Goal: Task Accomplishment & Management: Manage account settings

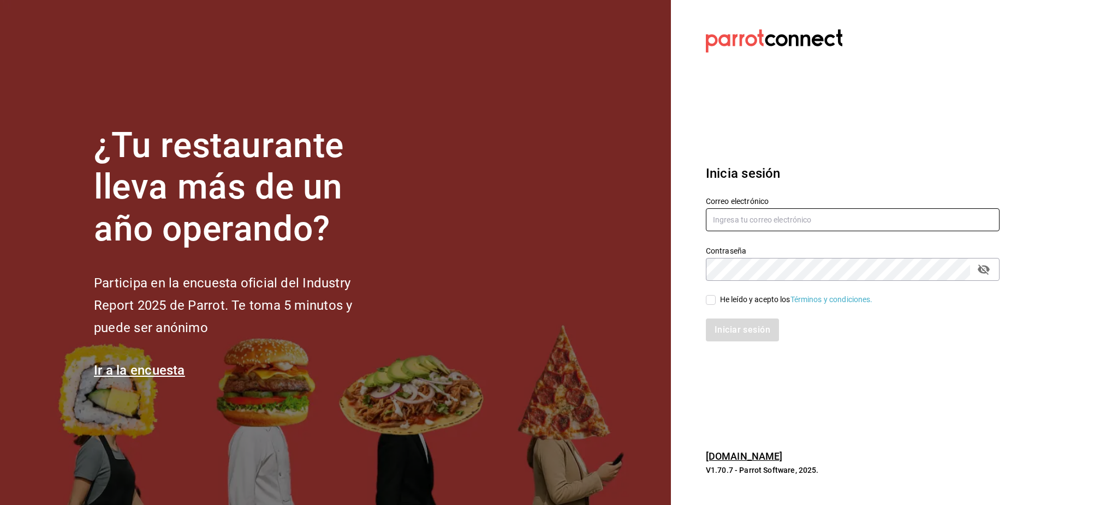
click at [773, 213] on input "text" at bounding box center [853, 219] width 294 height 23
paste input "angelopolitano@cdmx.com Ang3l0p0l1T4n0"
click at [825, 223] on input "angelopolitano@cdmx.com Ang3l0p0l1T4n0" at bounding box center [853, 219] width 294 height 23
type input "angelopolitano@cdmx.com"
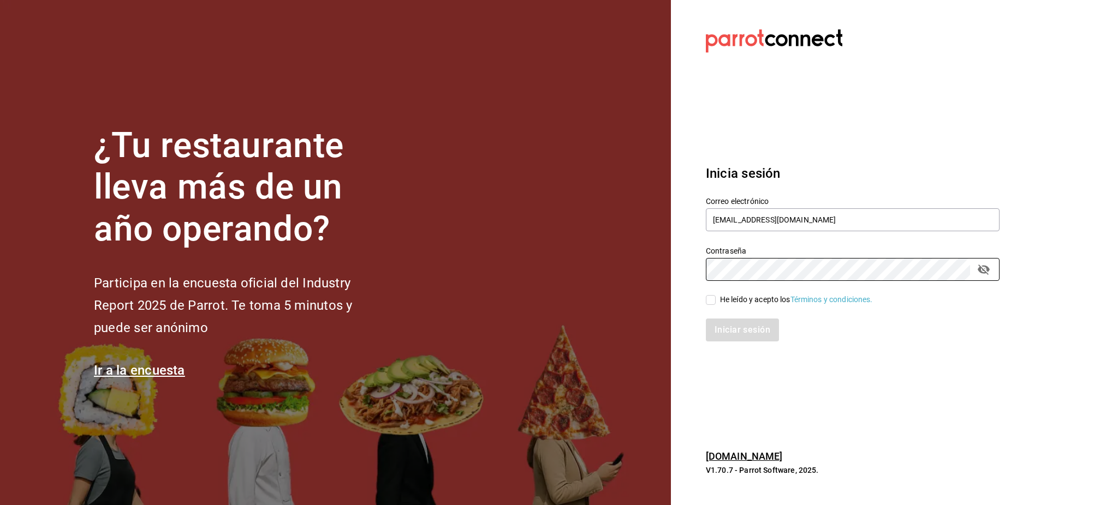
click at [754, 311] on div "Iniciar sesión" at bounding box center [846, 324] width 307 height 36
click at [751, 303] on div "He leído y acepto los Términos y condiciones." at bounding box center [796, 299] width 153 height 11
click at [716, 303] on input "He leído y acepto los Términos y condiciones." at bounding box center [711, 300] width 10 height 10
checkbox input "true"
click at [741, 329] on button "Iniciar sesión" at bounding box center [743, 330] width 74 height 23
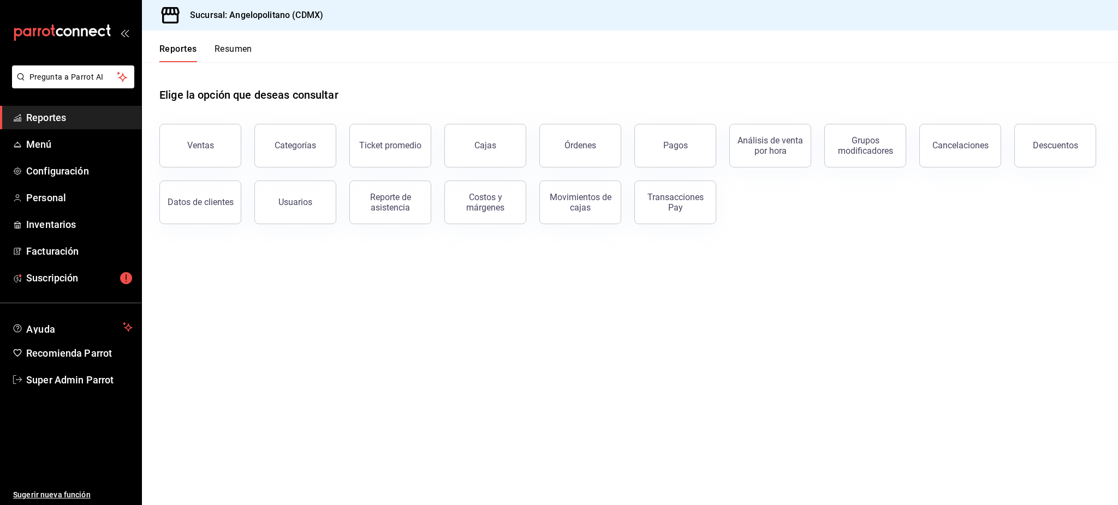
click at [610, 370] on main "Elige la opción que deseas consultar Ventas Categorías Ticket promedio Cajas Ór…" at bounding box center [630, 283] width 976 height 443
click at [67, 252] on span "Facturación" at bounding box center [79, 251] width 106 height 15
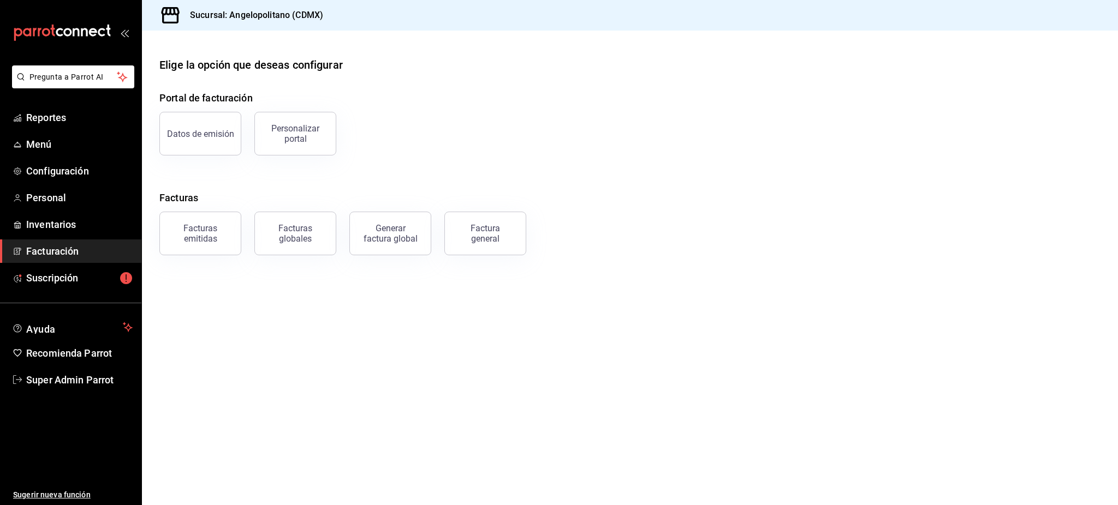
drag, startPoint x: 201, startPoint y: 236, endPoint x: 248, endPoint y: 289, distance: 70.0
click at [248, 289] on main "Elige la opción que deseas configurar Portal de facturación Datos de emisión Pe…" at bounding box center [630, 268] width 976 height 475
click at [206, 239] on div "Facturas emitidas" at bounding box center [200, 233] width 68 height 21
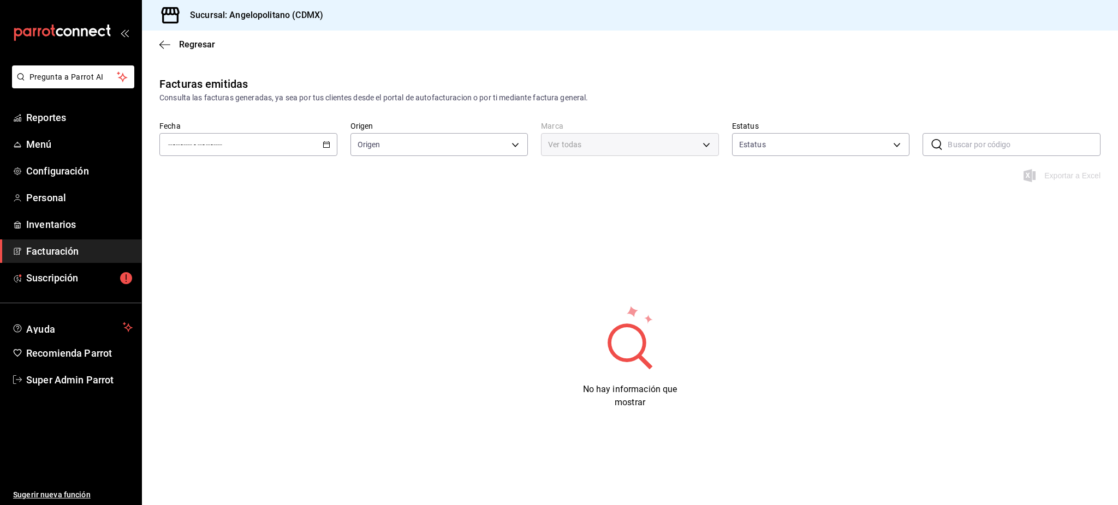
type input "ORDER_INVOICE,GENERAL_INVOICE"
type input "ACTIVE,PENDING_CANCELLATION,CANCELLED,PRE_CANCELLED"
type input "e7b7265c-889c-41a5-bb0c-0e62bdb51750"
click at [952, 147] on input "text" at bounding box center [1024, 145] width 153 height 22
click at [944, 151] on div "​ ​" at bounding box center [1011, 144] width 178 height 23
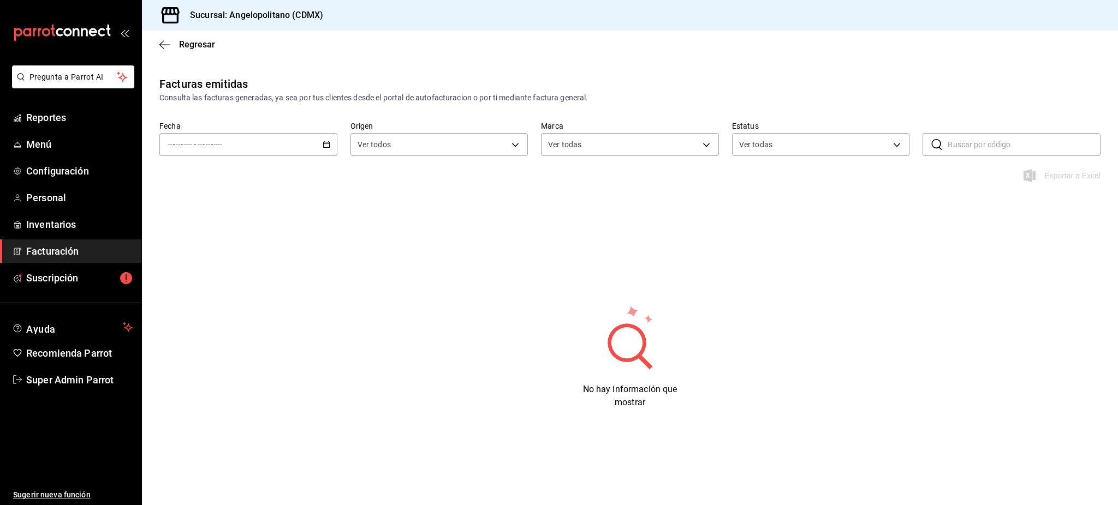
paste input "DA00909255D064"
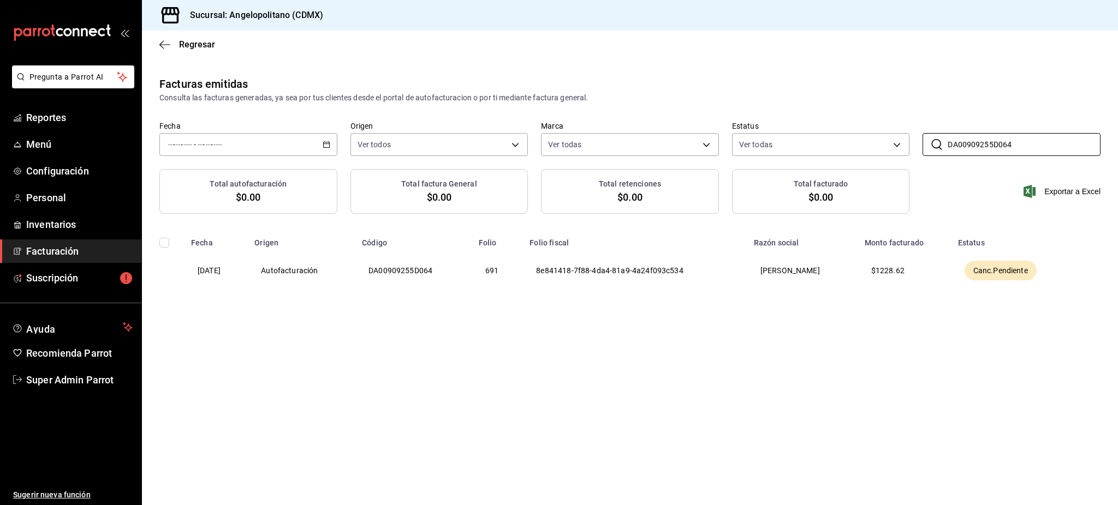
type input "DA00909255D064"
click at [1003, 261] on div "Canc.Pendiente" at bounding box center [1000, 271] width 72 height 20
click at [998, 269] on span "Canc.Pendiente" at bounding box center [1000, 270] width 63 height 11
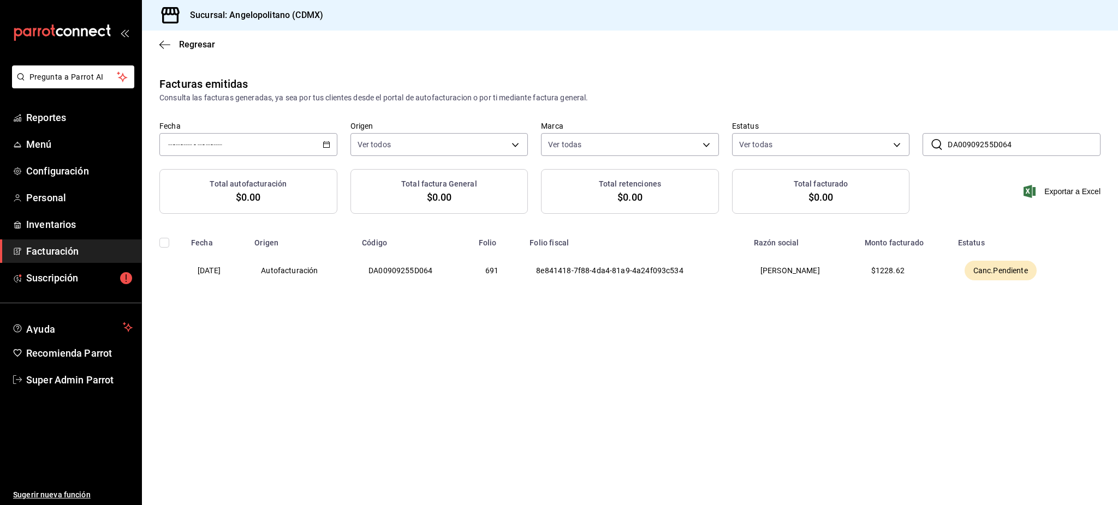
click at [216, 271] on th "[DATE]" at bounding box center [215, 271] width 63 height 46
drag, startPoint x: 216, startPoint y: 271, endPoint x: 584, endPoint y: 271, distance: 368.4
click at [225, 271] on th "[DATE]" at bounding box center [215, 271] width 63 height 46
click at [584, 271] on th "8e841418-7f88-4da4-81a9-4a24f093c534" at bounding box center [635, 271] width 224 height 46
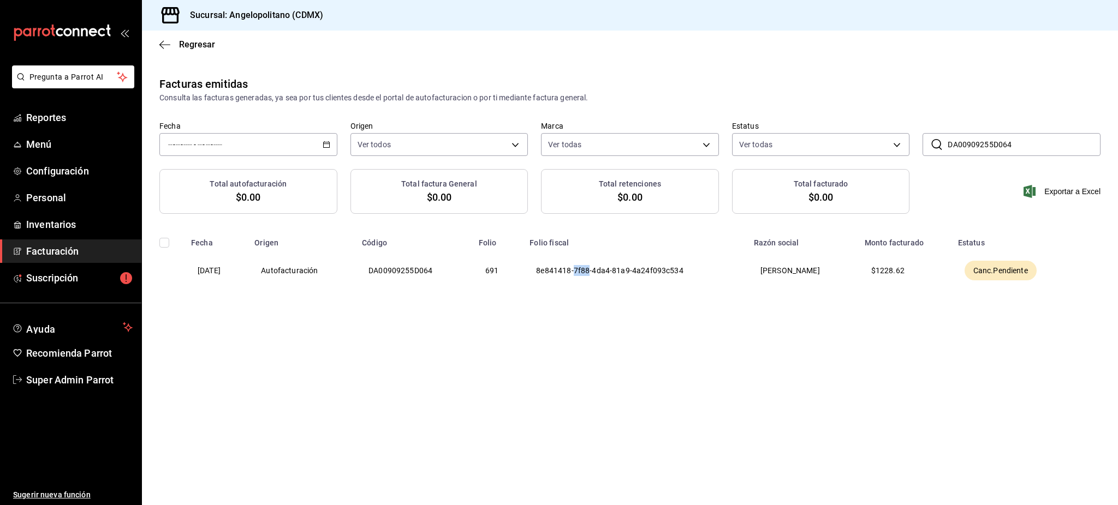
click at [584, 271] on th "8e841418-7f88-4da4-81a9-4a24f093c534" at bounding box center [635, 271] width 224 height 46
click at [821, 267] on th "[PERSON_NAME]" at bounding box center [802, 271] width 111 height 46
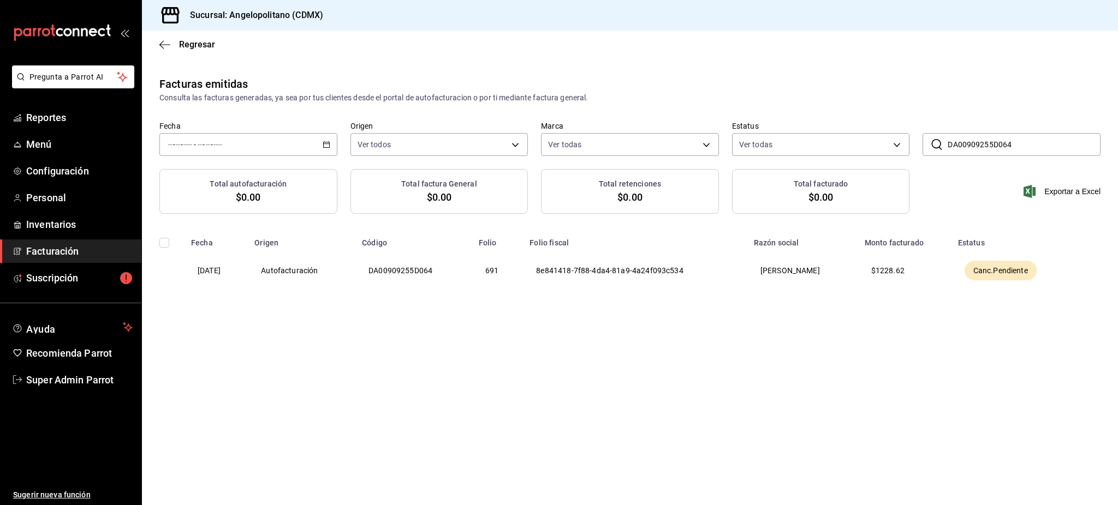
click at [904, 277] on th "$ 1228.62" at bounding box center [904, 271] width 93 height 46
click at [904, 276] on th "$ 1228.62" at bounding box center [904, 271] width 93 height 46
drag, startPoint x: 224, startPoint y: 271, endPoint x: 303, endPoint y: 279, distance: 79.0
click at [224, 271] on th "[DATE]" at bounding box center [215, 271] width 63 height 46
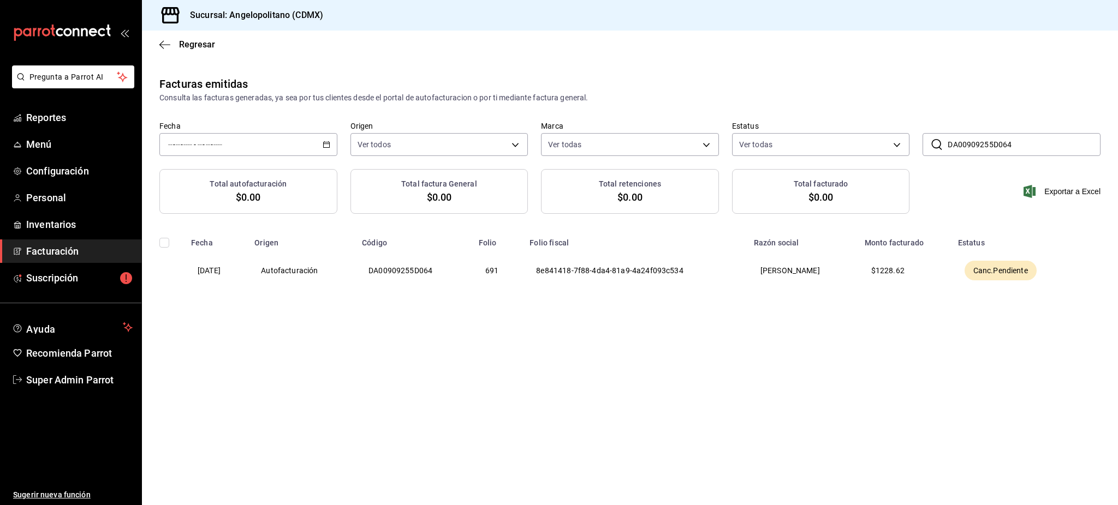
click at [1065, 275] on th "Canc.Pendiente" at bounding box center [1014, 271] width 127 height 46
click at [1066, 275] on th "Canc.Pendiente" at bounding box center [1014, 271] width 127 height 46
click at [613, 275] on th "8e841418-7f88-4da4-81a9-4a24f093c534" at bounding box center [635, 271] width 224 height 46
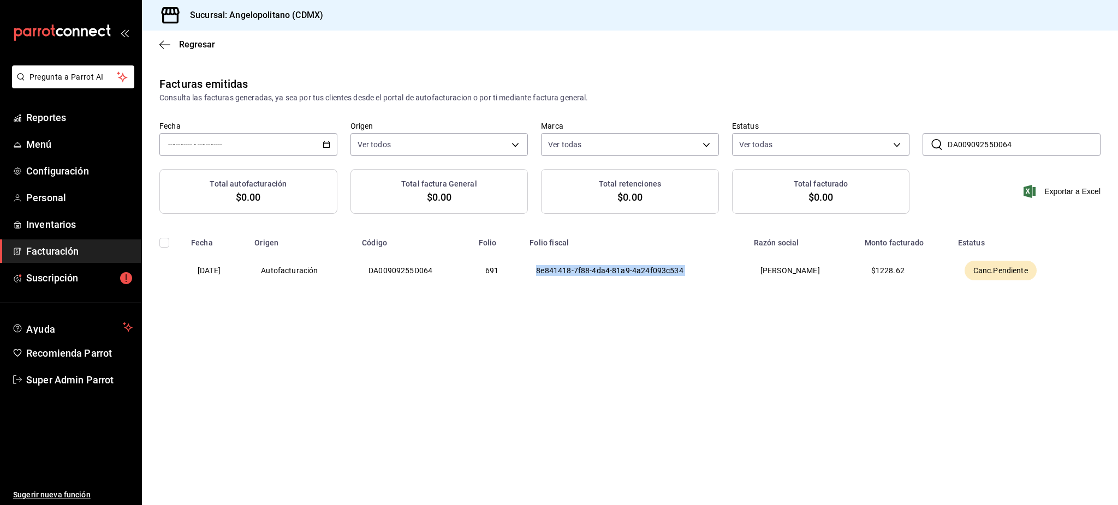
click at [613, 275] on th "8e841418-7f88-4da4-81a9-4a24f093c534" at bounding box center [635, 271] width 224 height 46
click at [396, 283] on th "DA00909255D064" at bounding box center [413, 271] width 117 height 46
click at [395, 283] on th "DA00909255D064" at bounding box center [413, 271] width 117 height 46
click at [555, 280] on th "8e841418-7f88-4da4-81a9-4a24f093c534" at bounding box center [635, 271] width 224 height 46
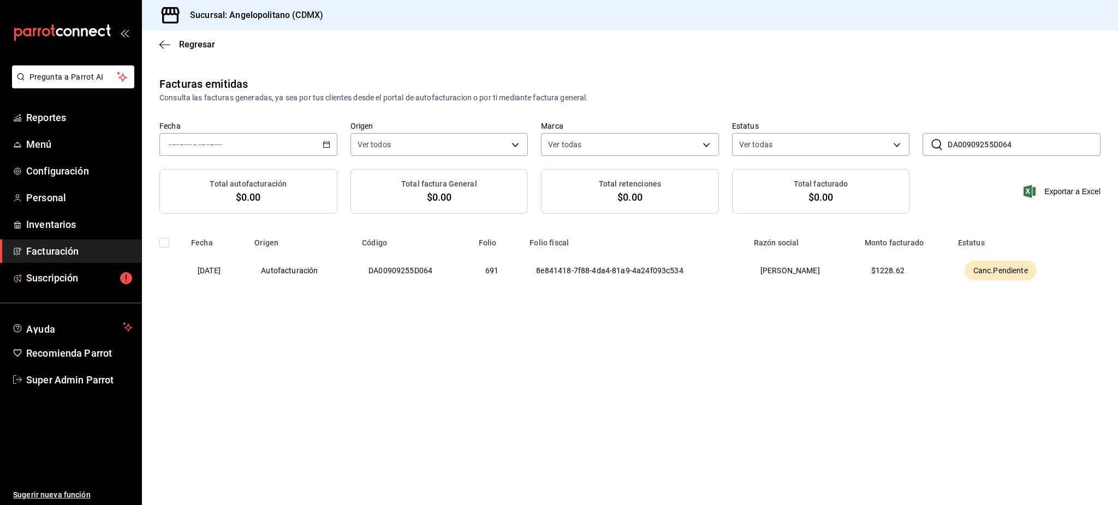
click at [562, 273] on th "8e841418-7f88-4da4-81a9-4a24f093c534" at bounding box center [635, 271] width 224 height 46
copy th "8e841418-7f88-4da4-81a9-4a24f093c534"
click at [80, 259] on link "Facturación" at bounding box center [70, 251] width 141 height 23
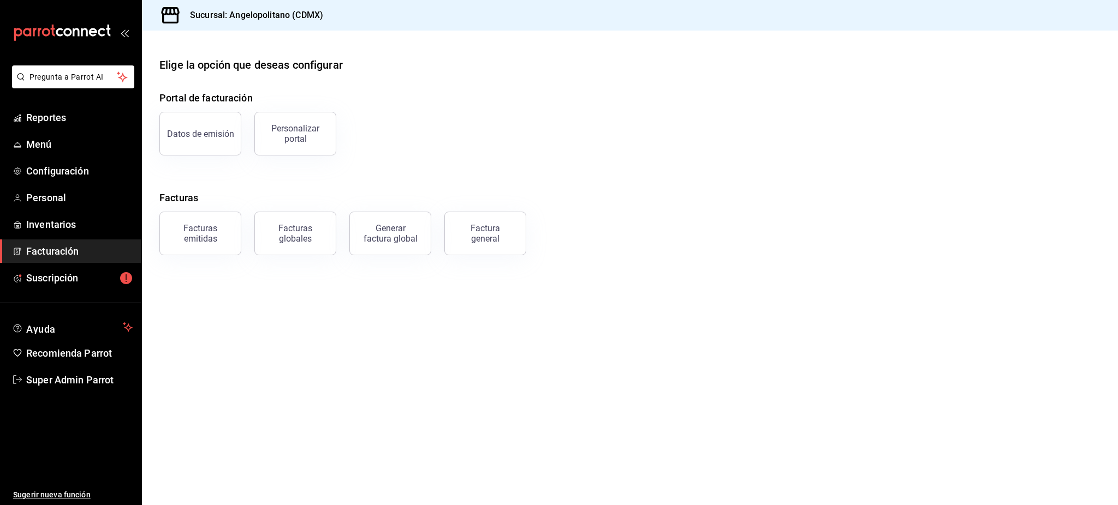
click at [290, 142] on div "Personalizar portal" at bounding box center [295, 133] width 68 height 21
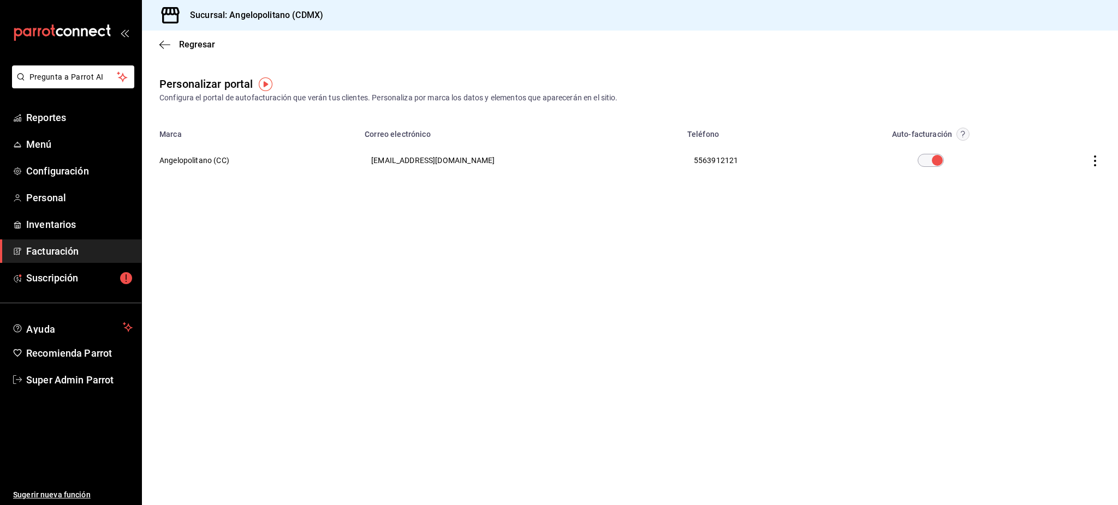
click at [217, 166] on th "Angelopolitano (CC)" at bounding box center [250, 160] width 216 height 39
drag, startPoint x: 185, startPoint y: 57, endPoint x: 186, endPoint y: 51, distance: 6.0
click at [185, 55] on div "Regresar" at bounding box center [630, 45] width 976 height 28
click at [187, 49] on span "Regresar" at bounding box center [197, 44] width 36 height 10
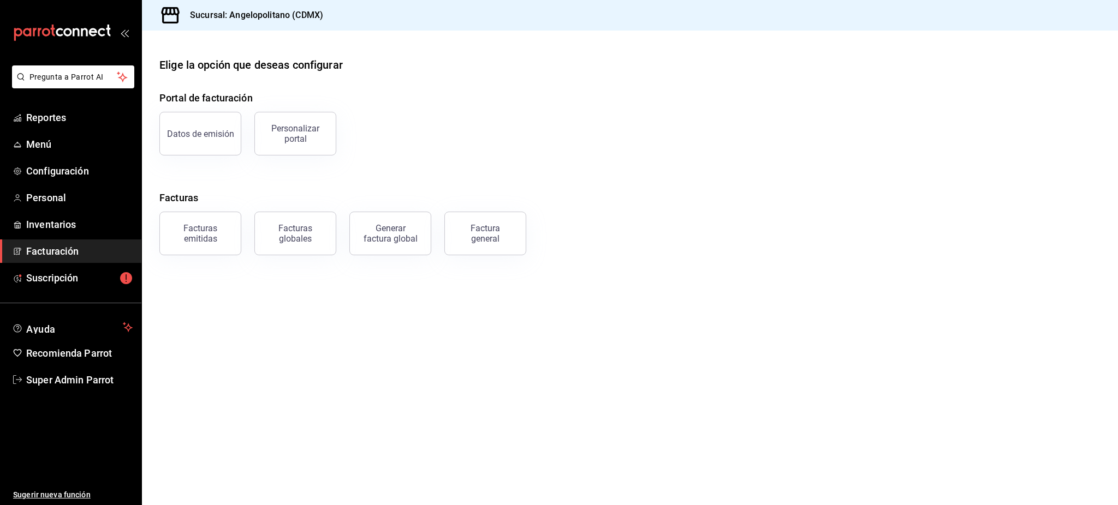
click at [199, 130] on div "Datos de emisión" at bounding box center [200, 134] width 67 height 10
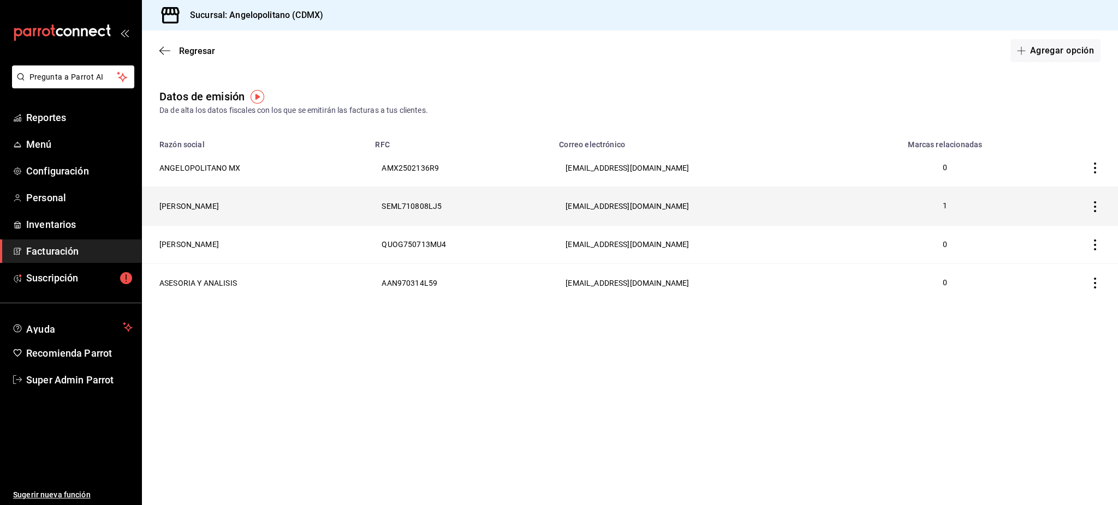
click at [519, 204] on th "SEML710808LJ5" at bounding box center [460, 206] width 184 height 38
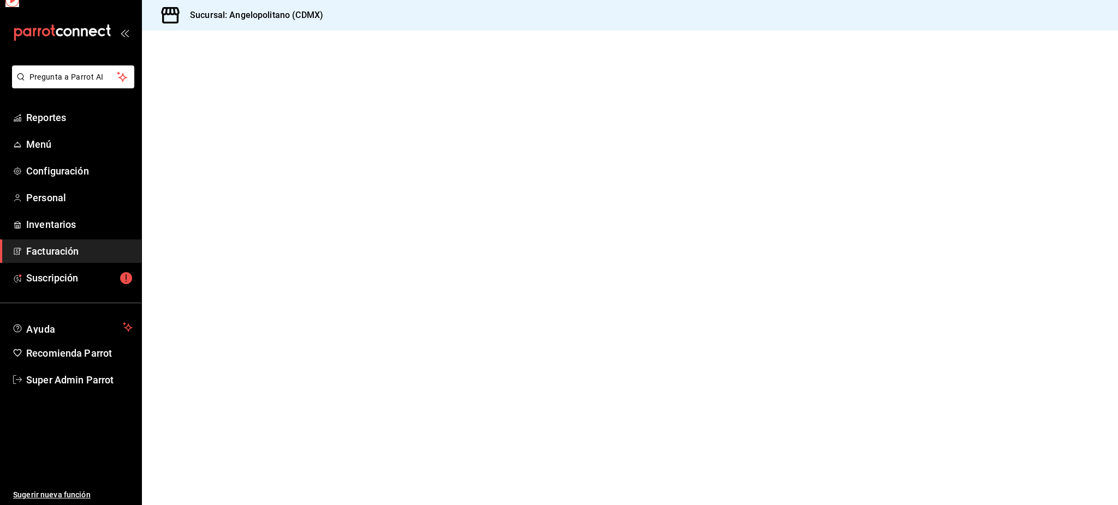
click at [519, 204] on div at bounding box center [630, 268] width 976 height 475
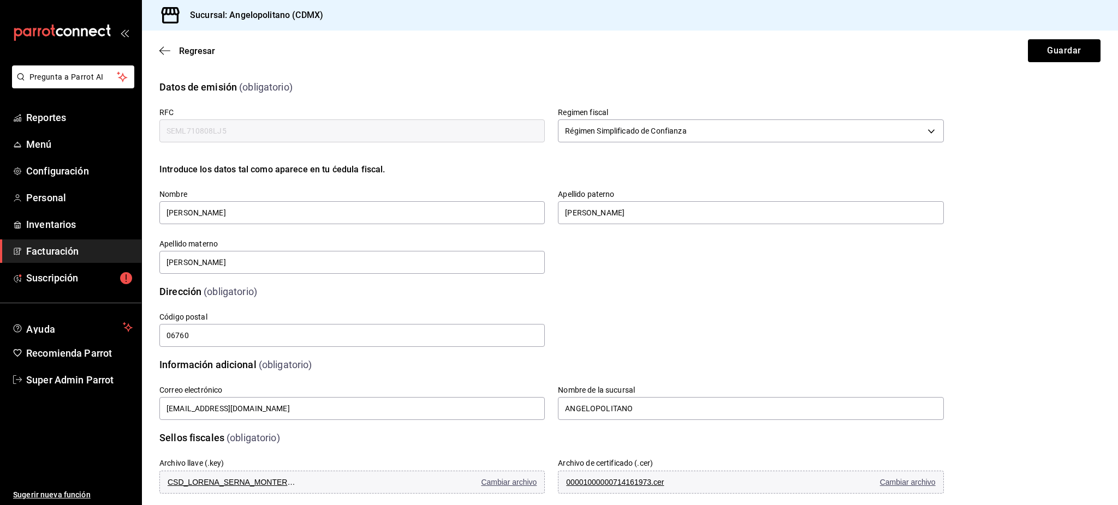
click at [202, 136] on input "SEML710808LJ5" at bounding box center [351, 131] width 385 height 23
click at [188, 51] on span "Regresar" at bounding box center [197, 51] width 36 height 10
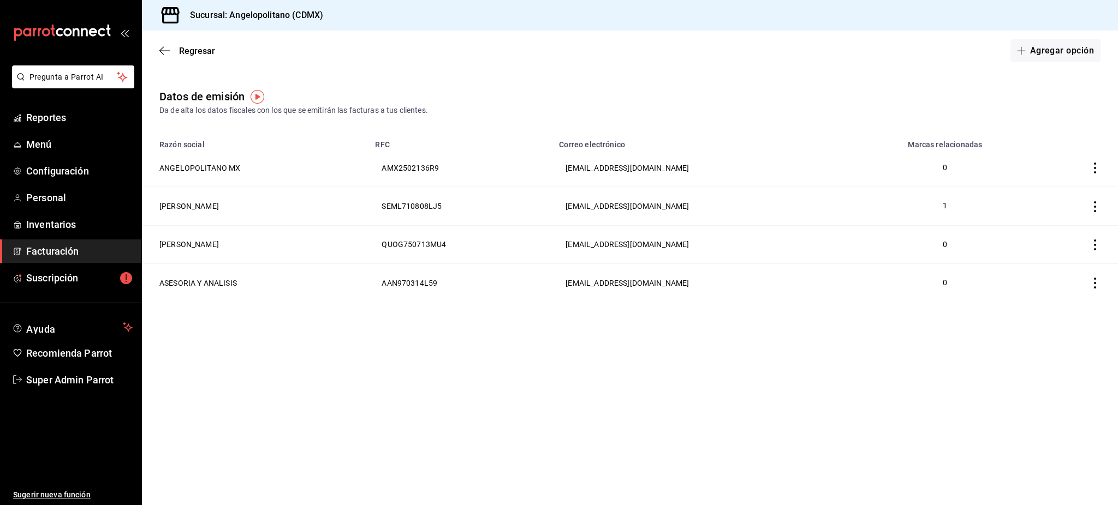
click at [188, 51] on span "Regresar" at bounding box center [197, 51] width 36 height 10
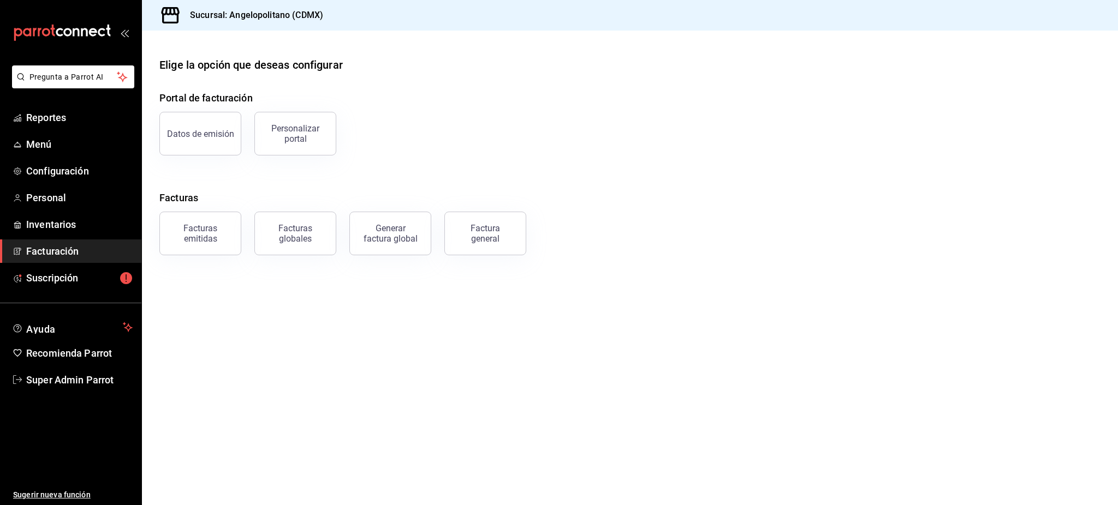
click at [199, 258] on main "Elige la opción que deseas configurar Portal de facturación Datos de emisión Pe…" at bounding box center [630, 268] width 976 height 475
click at [205, 236] on div "Facturas emitidas" at bounding box center [200, 233] width 68 height 21
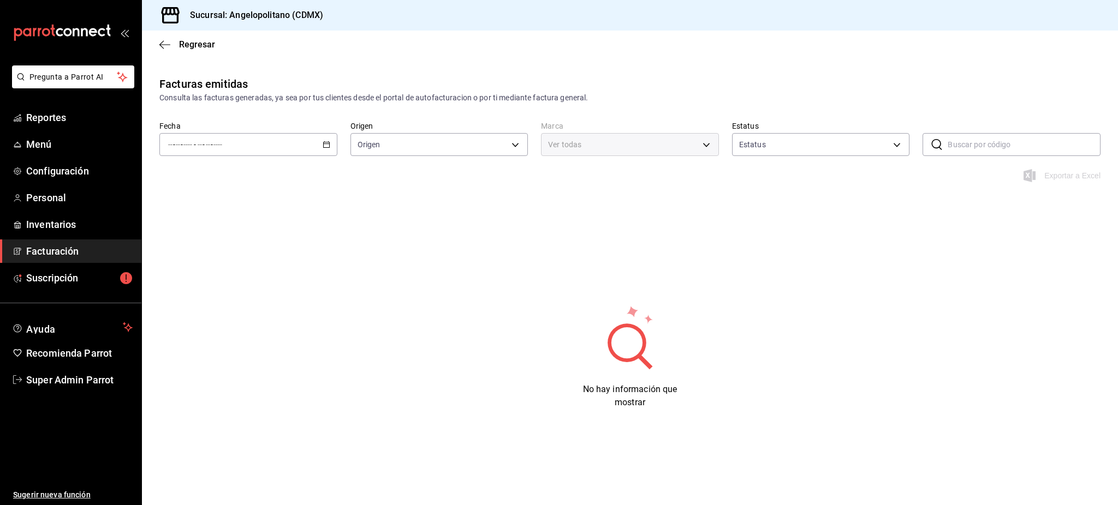
type input "ORDER_INVOICE,GENERAL_INVOICE"
type input "ACTIVE,PENDING_CANCELLATION,CANCELLED,PRE_CANCELLED"
type input "e7b7265c-889c-41a5-bb0c-0e62bdb51750"
click at [972, 151] on input "text" at bounding box center [1024, 145] width 153 height 22
drag, startPoint x: 466, startPoint y: 264, endPoint x: 468, endPoint y: 254, distance: 10.5
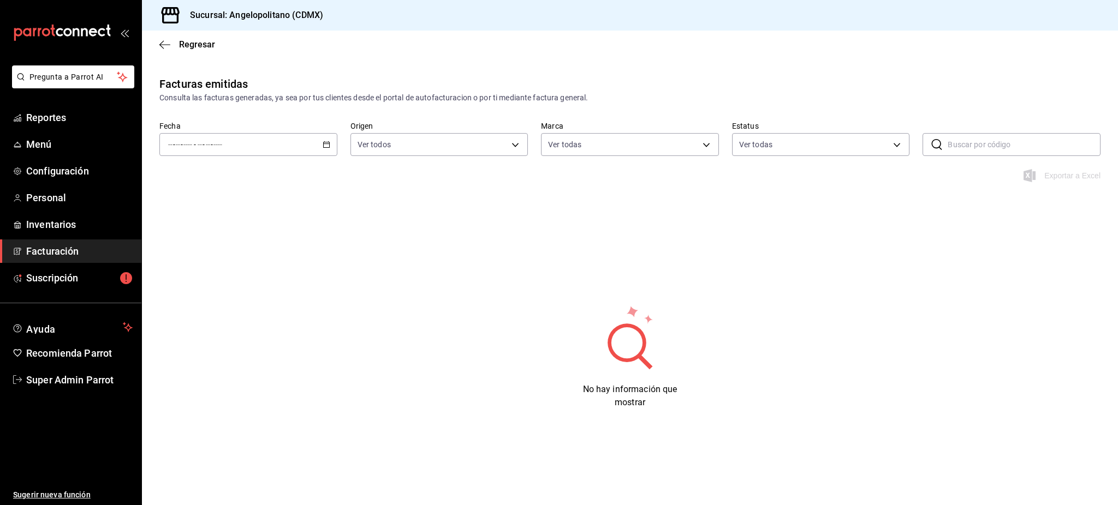
click at [466, 263] on div "Facturas emitidas Consulta las facturas generadas, ya sea por tus clientes desd…" at bounding box center [630, 264] width 976 height 377
drag, startPoint x: 920, startPoint y: 148, endPoint x: 929, endPoint y: 148, distance: 8.7
click at [921, 148] on div "Fecha - - - - - Origen Ver todos ORDER_INVOICE,GENERAL_INVOICE Marca Ver todas …" at bounding box center [630, 145] width 976 height 48
click at [940, 147] on icon at bounding box center [936, 144] width 13 height 13
click at [970, 144] on input "text" at bounding box center [1024, 145] width 153 height 22
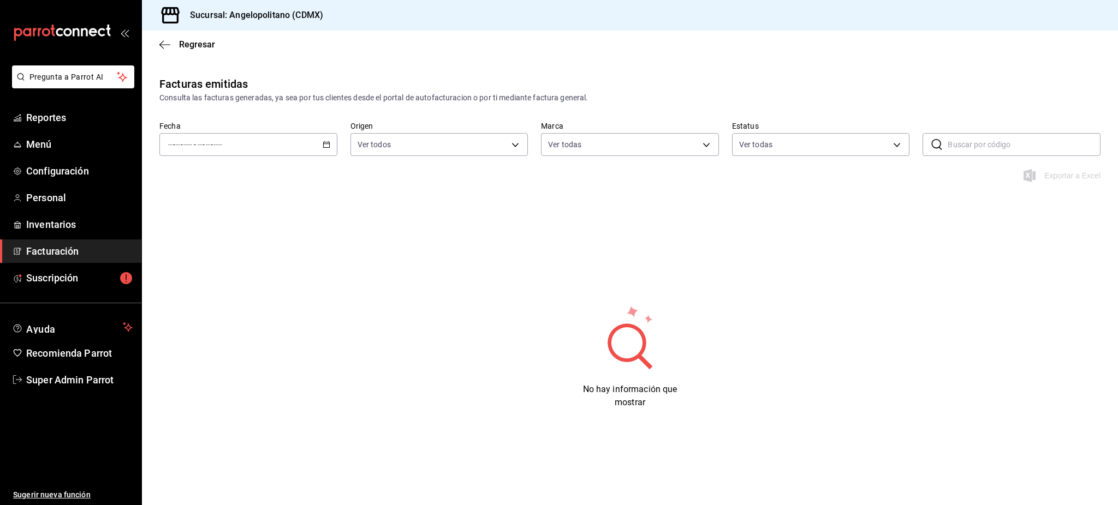
paste input "DA00909255D064"
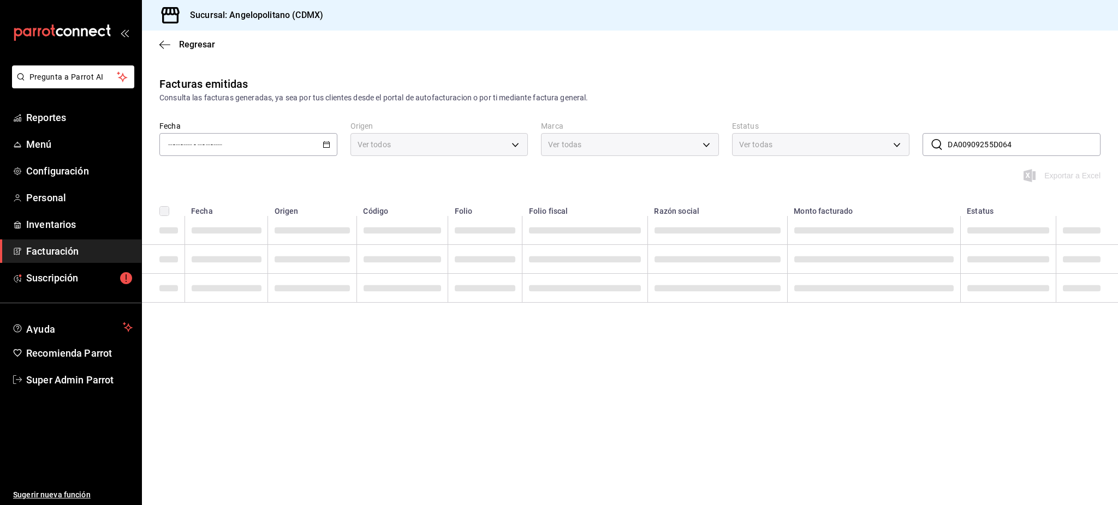
type input "DA00909255D064"
drag, startPoint x: 972, startPoint y: 147, endPoint x: 962, endPoint y: 217, distance: 70.6
click at [962, 217] on td at bounding box center [1008, 230] width 96 height 29
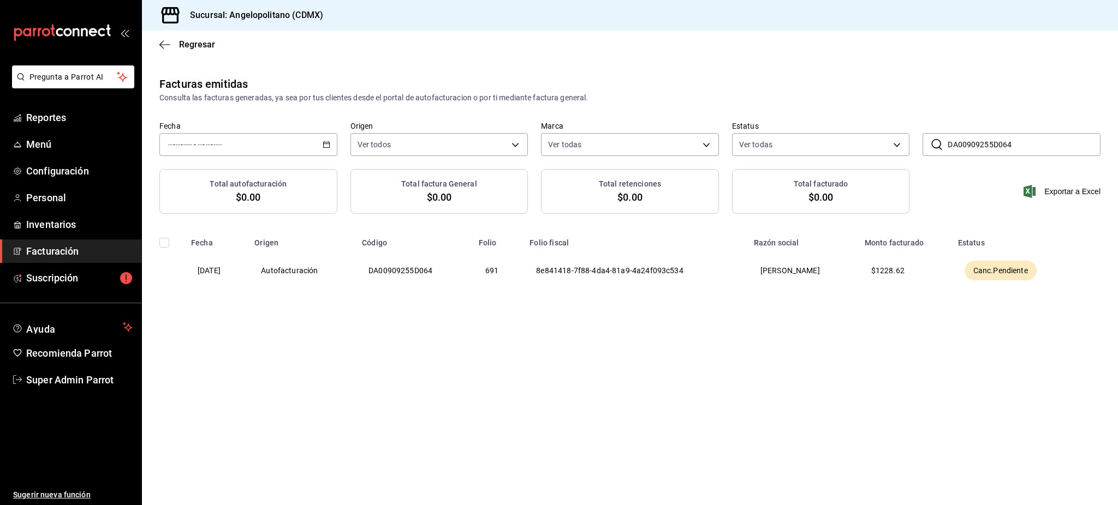
click at [627, 277] on th "8e841418-7f88-4da4-81a9-4a24f093c534" at bounding box center [635, 271] width 224 height 46
click at [626, 277] on th "8e841418-7f88-4da4-81a9-4a24f093c534" at bounding box center [635, 271] width 224 height 46
click at [793, 275] on th "[PERSON_NAME]" at bounding box center [802, 271] width 111 height 46
click at [794, 275] on th "[PERSON_NAME]" at bounding box center [802, 271] width 111 height 46
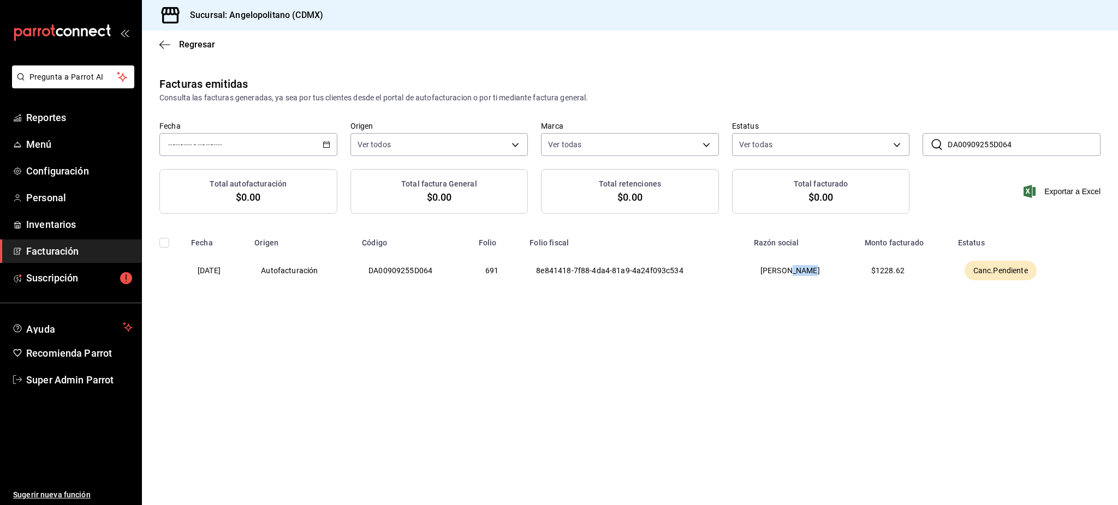
click at [793, 274] on th "[PERSON_NAME]" at bounding box center [802, 271] width 111 height 46
click at [309, 136] on div "- - - - -" at bounding box center [248, 144] width 178 height 23
click at [202, 248] on span "Mes actual" at bounding box center [211, 251] width 85 height 11
click at [999, 139] on input "DA00909255D064" at bounding box center [1024, 145] width 153 height 22
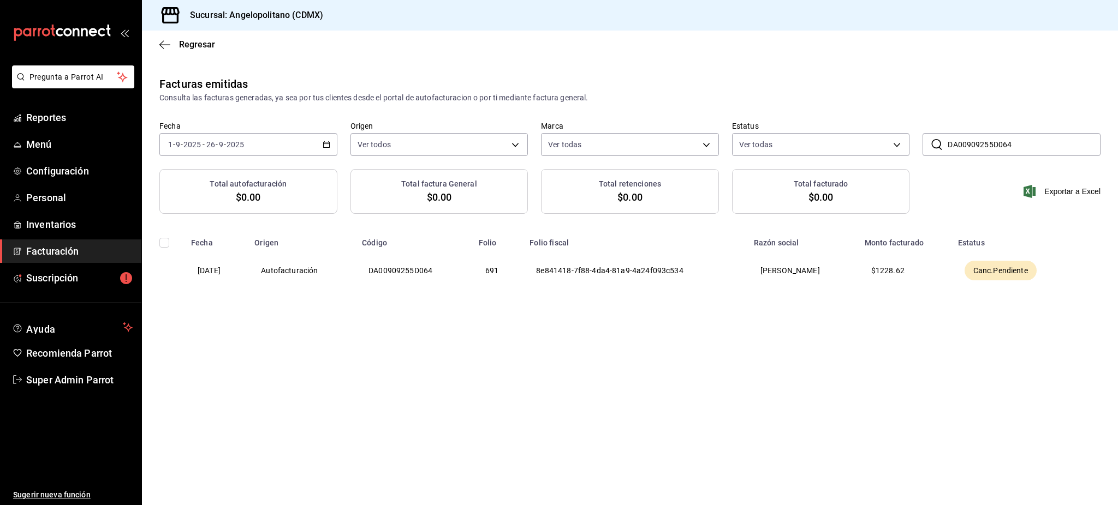
click at [1000, 139] on input "DA00909255D064" at bounding box center [1024, 145] width 153 height 22
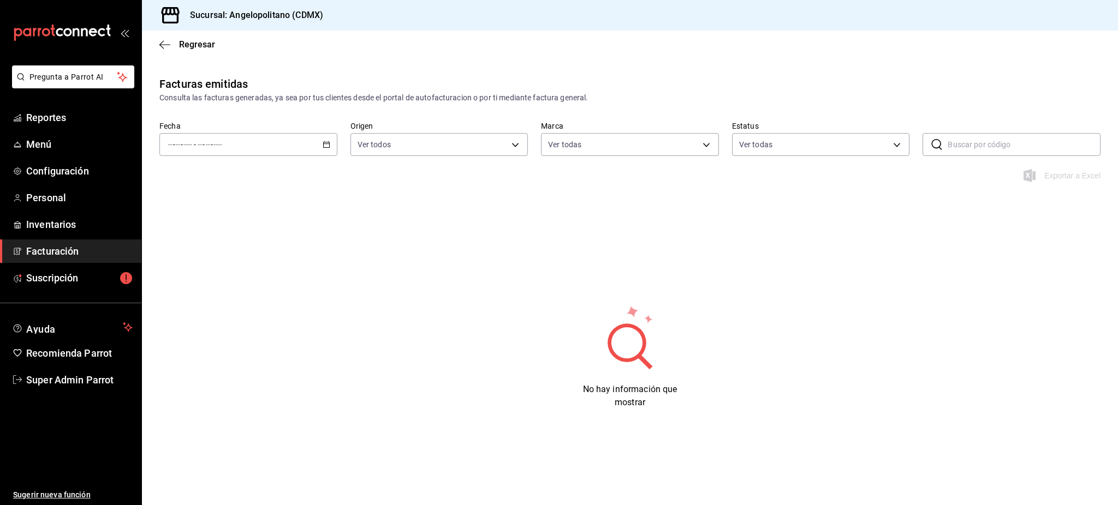
drag, startPoint x: 293, startPoint y: 152, endPoint x: 290, endPoint y: 161, distance: 9.7
click at [293, 152] on div "- - - - -" at bounding box center [248, 144] width 178 height 23
click at [201, 252] on span "Mes actual" at bounding box center [211, 251] width 85 height 11
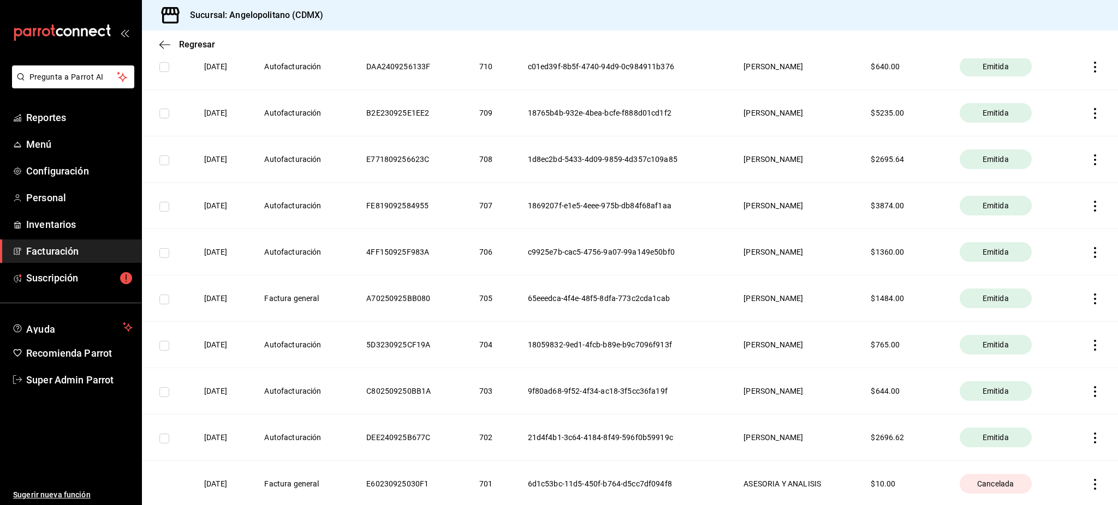
scroll to position [437, 0]
click at [770, 299] on th "ASESORIA Y ANALISIS" at bounding box center [793, 298] width 127 height 46
click at [771, 298] on th "ASESORIA Y ANALISIS" at bounding box center [793, 298] width 127 height 46
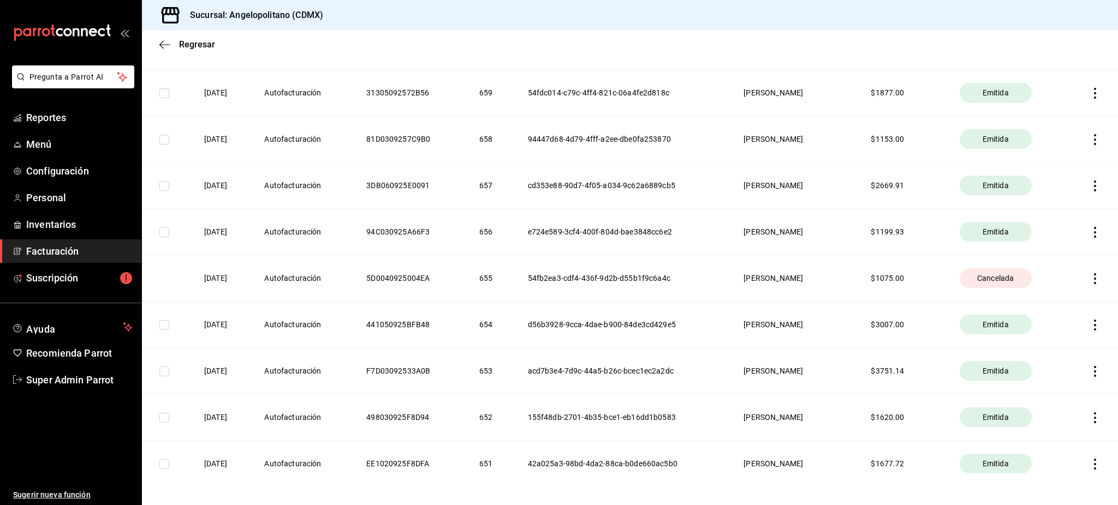
scroll to position [2635, 0]
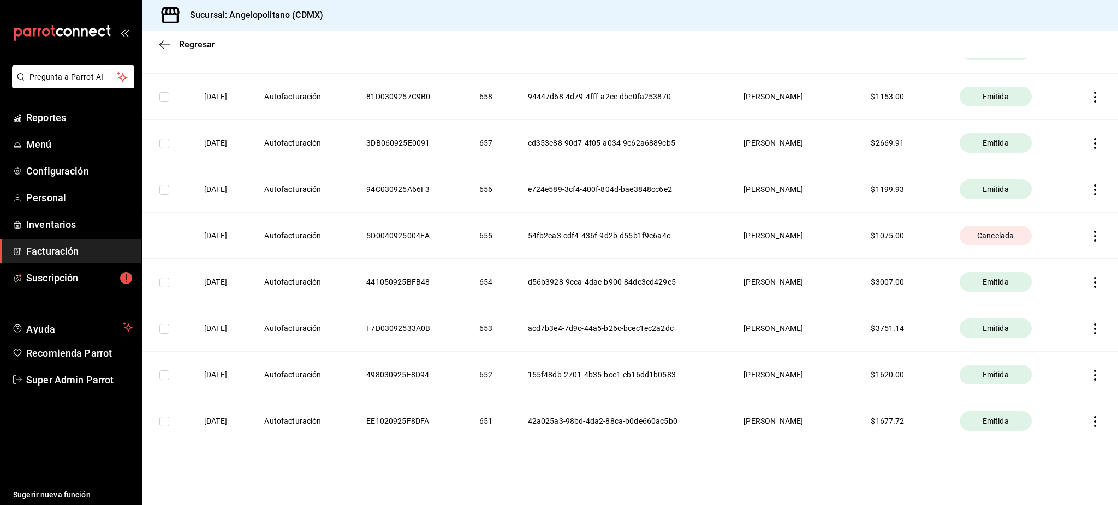
click at [789, 413] on th "[PERSON_NAME]" at bounding box center [793, 421] width 127 height 46
click at [789, 414] on th "[PERSON_NAME]" at bounding box center [793, 421] width 127 height 46
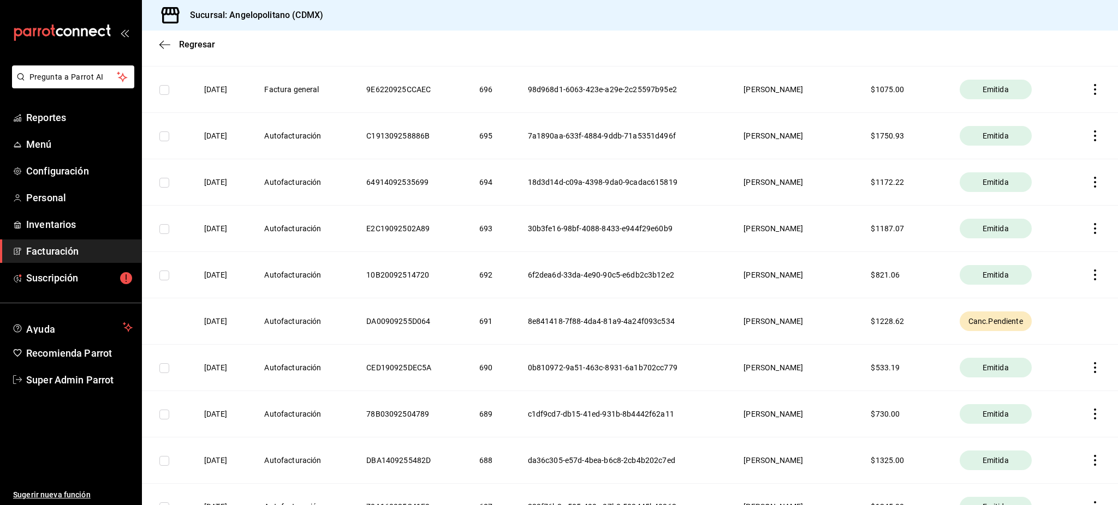
scroll to position [816, 0]
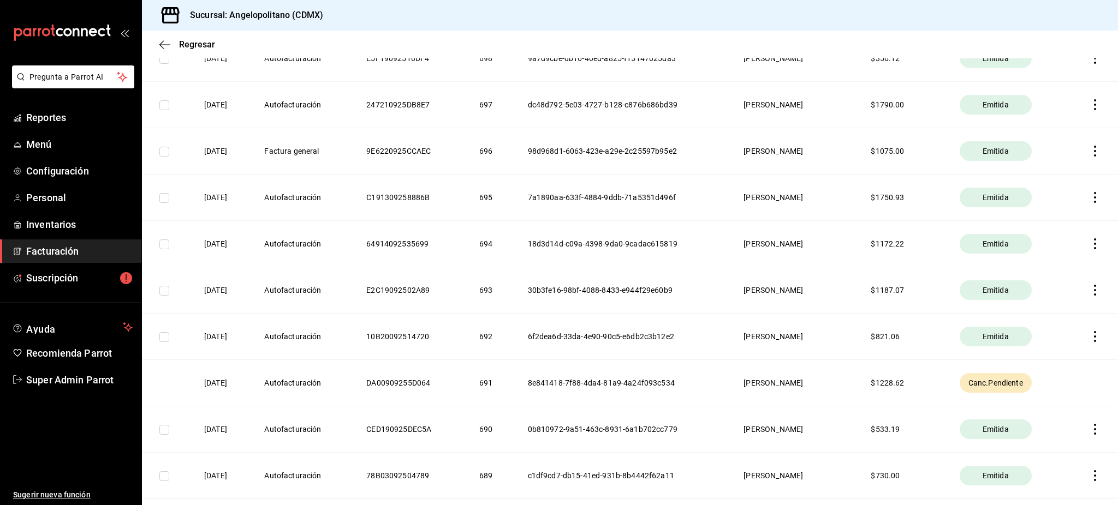
drag, startPoint x: 1077, startPoint y: 365, endPoint x: 1077, endPoint y: 378, distance: 13.1
click at [1077, 371] on th at bounding box center [1092, 383] width 51 height 46
click at [1079, 380] on th at bounding box center [1092, 383] width 51 height 46
click at [1080, 381] on th at bounding box center [1092, 383] width 51 height 46
click at [1080, 383] on th at bounding box center [1092, 383] width 51 height 46
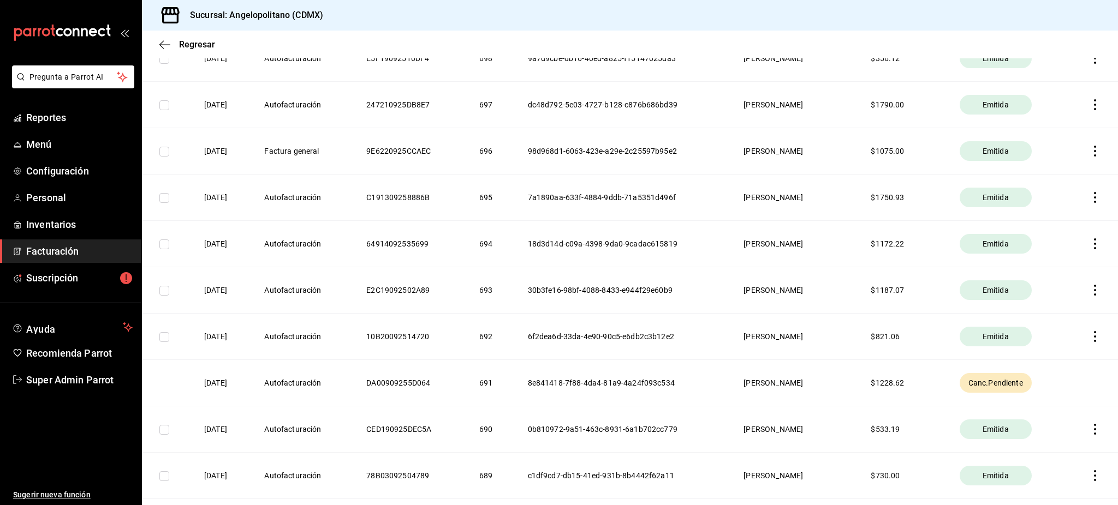
click at [891, 385] on th "$ 1228.62" at bounding box center [901, 383] width 88 height 46
click at [892, 386] on th "$ 1228.62" at bounding box center [901, 383] width 88 height 46
click at [893, 386] on th "$ 1228.62" at bounding box center [901, 383] width 88 height 46
